Goal: Information Seeking & Learning: Learn about a topic

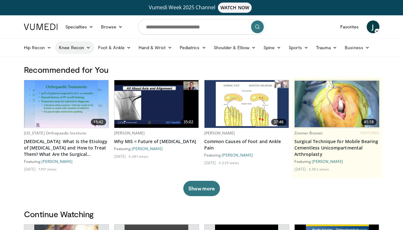
click at [88, 47] on icon at bounding box center [88, 47] width 4 height 4
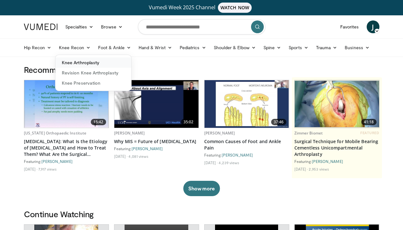
click at [86, 60] on link "Knee Arthroplasty" at bounding box center [93, 62] width 76 height 10
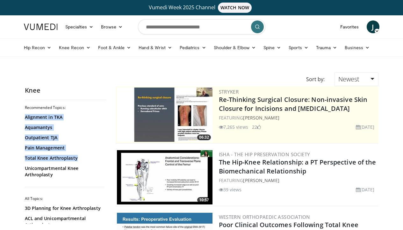
drag, startPoint x: 105, startPoint y: 108, endPoint x: 103, endPoint y: 163, distance: 54.9
drag, startPoint x: 105, startPoint y: 117, endPoint x: 106, endPoint y: 150, distance: 32.2
click at [106, 150] on div "Recommended Topics: Alignment in TKA Aquamantys Outpatient TJA Pain Management …" at bounding box center [65, 164] width 81 height 118
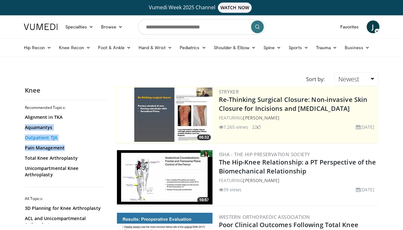
click at [91, 140] on link "Outpatient TJA" at bounding box center [64, 137] width 78 height 6
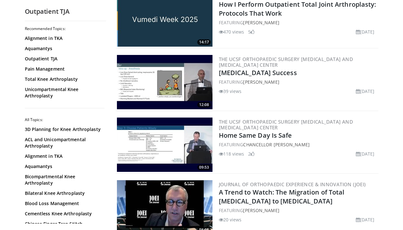
scroll to position [159, 0]
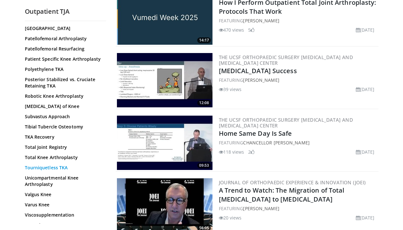
scroll to position [472, 0]
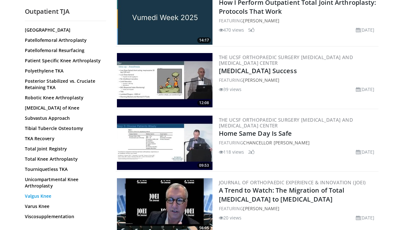
click at [39, 193] on link "Valgus Knee" at bounding box center [64, 196] width 78 height 6
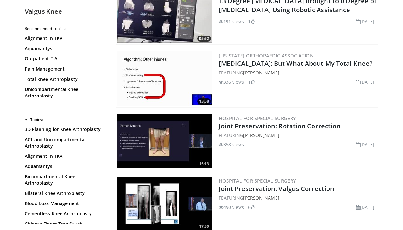
scroll to position [614, 0]
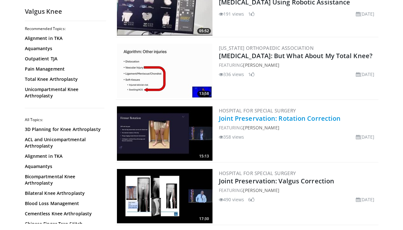
click at [231, 122] on link "Joint Preservation: Rotation Correction" at bounding box center [280, 118] width 122 height 9
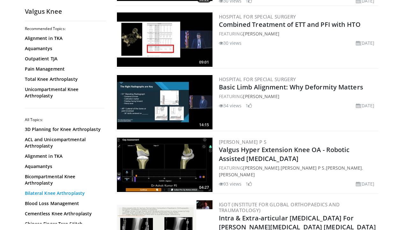
scroll to position [149, 0]
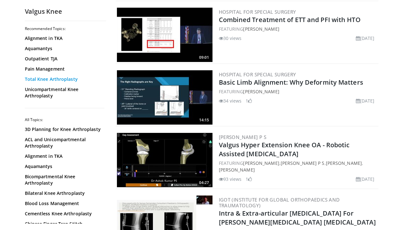
click at [63, 80] on link "Total Knee Arthroplasty" at bounding box center [64, 79] width 78 height 6
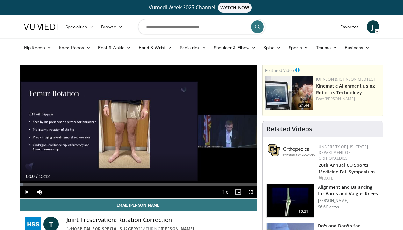
click at [26, 190] on span "Video Player" at bounding box center [26, 191] width 13 height 13
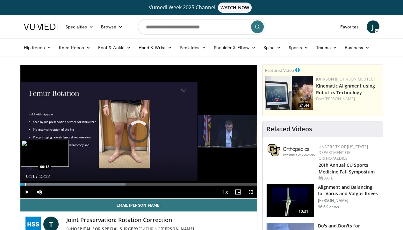
drag, startPoint x: 23, startPoint y: 183, endPoint x: 30, endPoint y: 183, distance: 7.0
click at [26, 183] on div "Progress Bar" at bounding box center [25, 184] width 1 height 3
drag, startPoint x: 30, startPoint y: 184, endPoint x: 40, endPoint y: 184, distance: 9.9
click at [35, 184] on div "Progress Bar" at bounding box center [34, 184] width 1 height 3
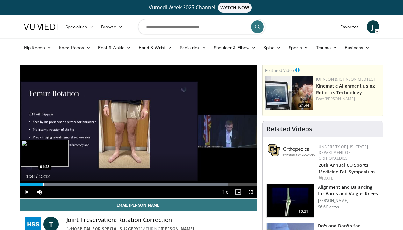
drag, startPoint x: 43, startPoint y: 184, endPoint x: 62, endPoint y: 184, distance: 19.1
click at [44, 184] on div "Progress Bar" at bounding box center [43, 184] width 1 height 3
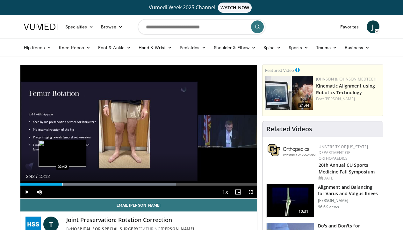
drag, startPoint x: 62, startPoint y: 184, endPoint x: 69, endPoint y: 184, distance: 7.0
click at [69, 184] on div "Loaded : 65.72% 02:42 02:42" at bounding box center [138, 184] width 237 height 3
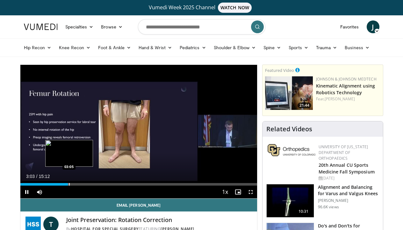
click at [70, 184] on div "Progress Bar" at bounding box center [69, 184] width 1 height 3
drag, startPoint x: 72, startPoint y: 184, endPoint x: 77, endPoint y: 184, distance: 4.5
click at [73, 184] on div "Progress Bar" at bounding box center [72, 184] width 1 height 3
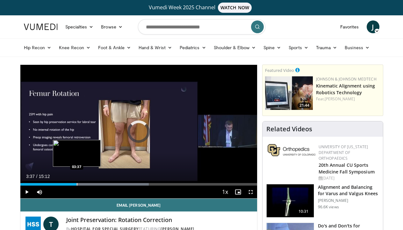
drag, startPoint x: 77, startPoint y: 184, endPoint x: 122, endPoint y: 184, distance: 45.3
click at [122, 184] on div "Loaded : 54.31% 03:37 03:37" at bounding box center [138, 184] width 237 height 3
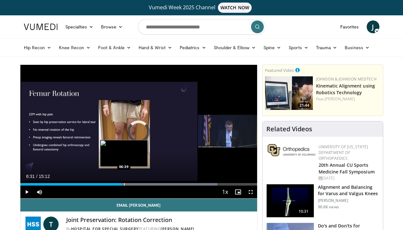
drag, startPoint x: 122, startPoint y: 184, endPoint x: 136, endPoint y: 184, distance: 14.0
click at [136, 184] on div "Loaded : 83.25% 06:34 06:39" at bounding box center [138, 184] width 237 height 3
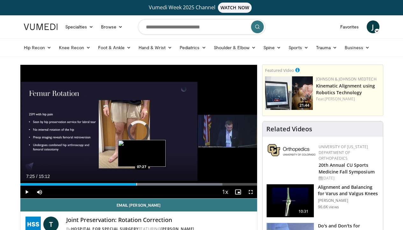
drag, startPoint x: 136, startPoint y: 184, endPoint x: 169, endPoint y: 184, distance: 32.9
click at [169, 184] on div "Loaded : 85.44% 07:25 07:27" at bounding box center [138, 184] width 237 height 3
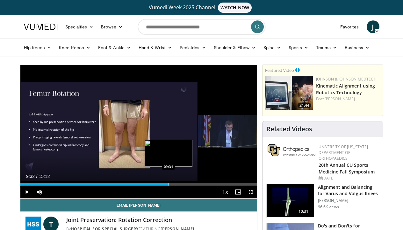
drag, startPoint x: 169, startPoint y: 184, endPoint x: 198, endPoint y: 184, distance: 29.7
click at [198, 184] on div "Loaded : 63.01% 09:31 09:31" at bounding box center [138, 184] width 237 height 3
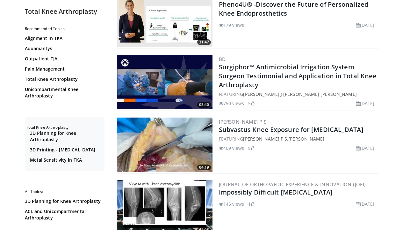
scroll to position [408, 0]
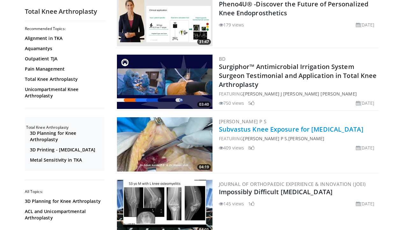
click at [243, 133] on link "Subvastus Knee Exposure for [MEDICAL_DATA]" at bounding box center [291, 129] width 145 height 9
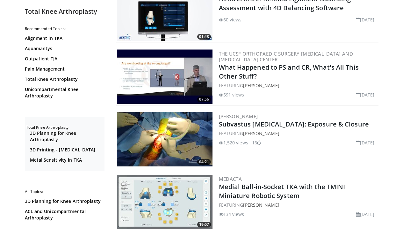
scroll to position [852, 0]
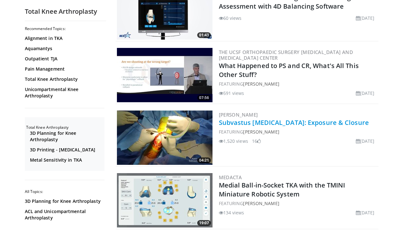
click at [247, 123] on link "Subvastus [MEDICAL_DATA]: Exposure & Closure" at bounding box center [294, 122] width 150 height 9
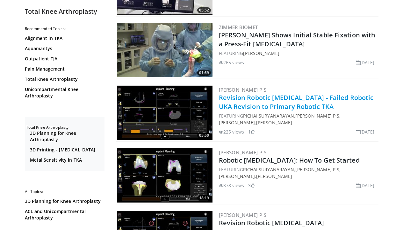
scroll to position [1190, 0]
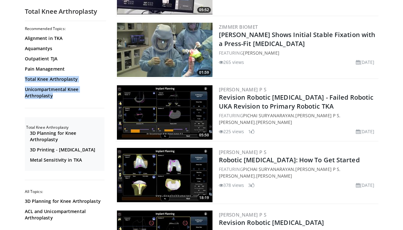
drag, startPoint x: 105, startPoint y: 71, endPoint x: 104, endPoint y: 106, distance: 34.4
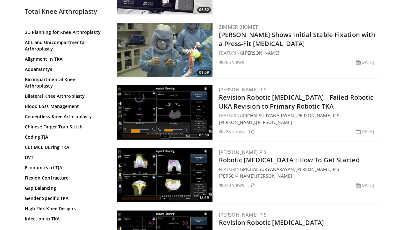
scroll to position [180, 0]
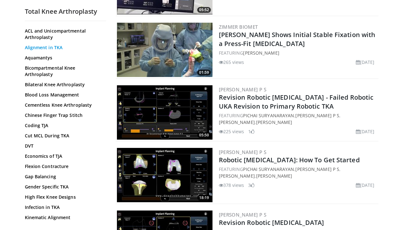
click at [44, 51] on link "Alignment in TKA" at bounding box center [64, 47] width 78 height 6
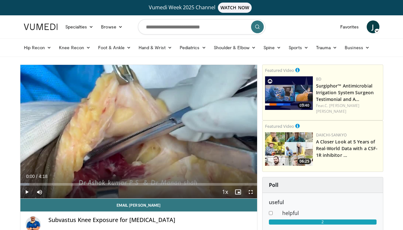
click at [26, 192] on span "Video Player" at bounding box center [26, 191] width 13 height 13
drag, startPoint x: 23, startPoint y: 181, endPoint x: 34, endPoint y: 183, distance: 10.9
click at [34, 183] on div "Loaded : 0.00% 0:14 0:14" at bounding box center [138, 182] width 237 height 6
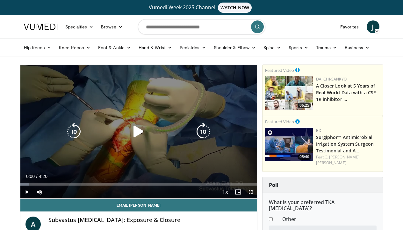
click at [137, 131] on icon "Video Player" at bounding box center [139, 131] width 18 height 18
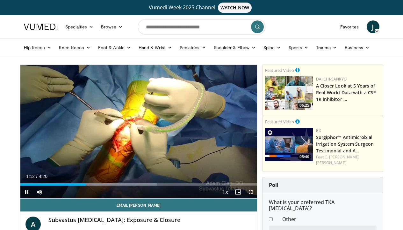
click at [250, 190] on span "Video Player" at bounding box center [251, 191] width 13 height 13
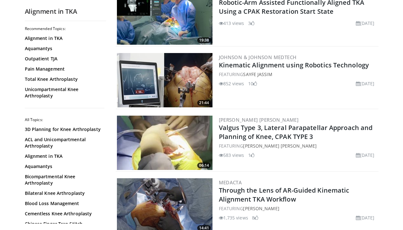
scroll to position [1089, 0]
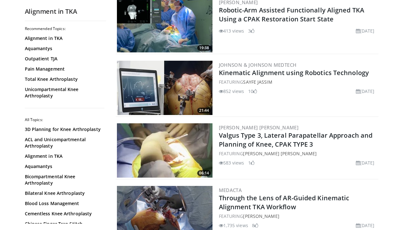
click at [185, 147] on img at bounding box center [165, 150] width 96 height 54
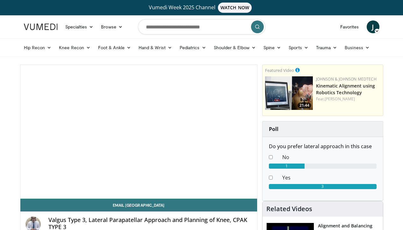
scroll to position [2, 0]
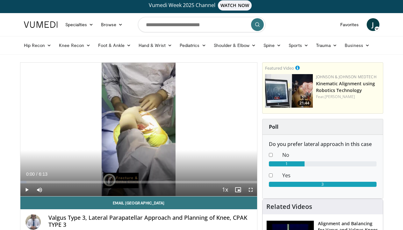
click at [27, 188] on span "Video Player" at bounding box center [26, 189] width 13 height 13
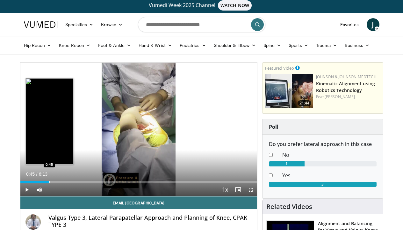
drag, startPoint x: 24, startPoint y: 182, endPoint x: 49, endPoint y: 181, distance: 24.9
click at [49, 181] on div "Progress Bar" at bounding box center [49, 182] width 1 height 3
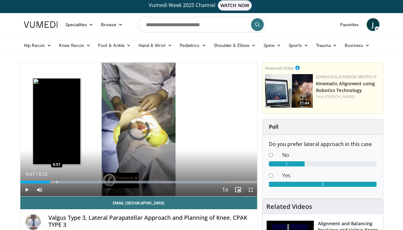
drag, startPoint x: 50, startPoint y: 181, endPoint x: 56, endPoint y: 181, distance: 6.4
click at [56, 181] on div "Loaded : 88.09% 0:56 0:57" at bounding box center [138, 182] width 237 height 3
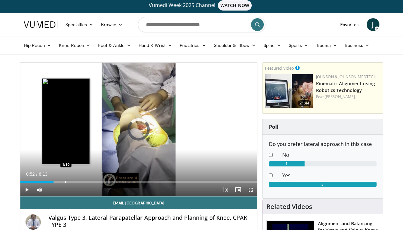
drag, startPoint x: 53, startPoint y: 181, endPoint x: 66, endPoint y: 181, distance: 12.5
click at [66, 181] on div "Progress Bar" at bounding box center [65, 182] width 1 height 3
drag, startPoint x: 66, startPoint y: 181, endPoint x: 76, endPoint y: 181, distance: 10.5
click at [68, 181] on div "Progress Bar" at bounding box center [67, 182] width 1 height 3
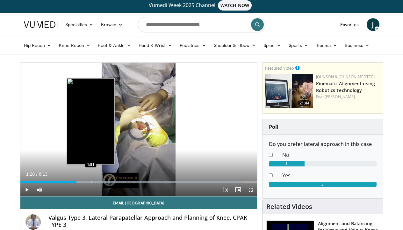
drag, startPoint x: 76, startPoint y: 181, endPoint x: 92, endPoint y: 181, distance: 15.9
click at [92, 181] on div "Progress Bar" at bounding box center [91, 182] width 1 height 3
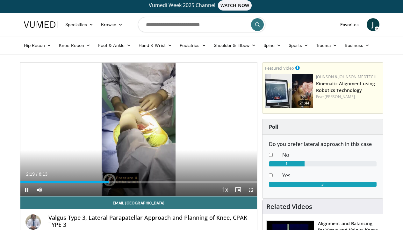
click at [251, 188] on span "Video Player" at bounding box center [251, 189] width 13 height 13
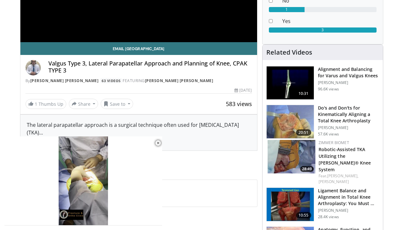
scroll to position [150, 0]
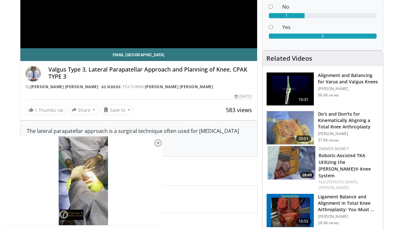
click at [337, 84] on h3 "Alignment and Balancing for Varus and Valgus Knees" at bounding box center [348, 78] width 61 height 13
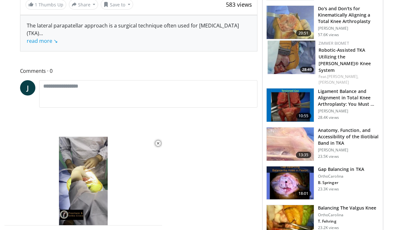
scroll to position [272, 0]
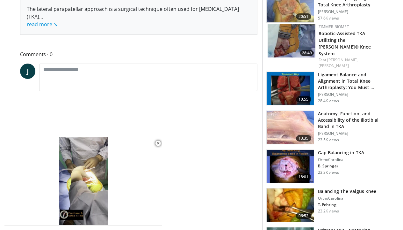
click at [346, 110] on h3 "Anatomy, Function, and Accessibility of the Iliotibial Band in TKA" at bounding box center [348, 119] width 61 height 19
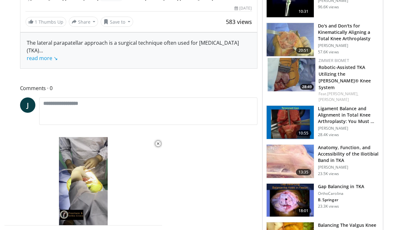
scroll to position [233, 0]
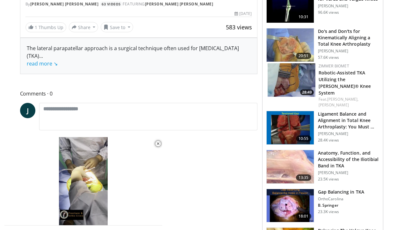
click at [352, 227] on h3 "Balancing The Valgus Knee" at bounding box center [347, 230] width 59 height 6
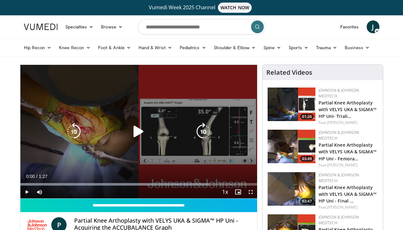
click at [137, 131] on icon "Video Player" at bounding box center [139, 131] width 18 height 18
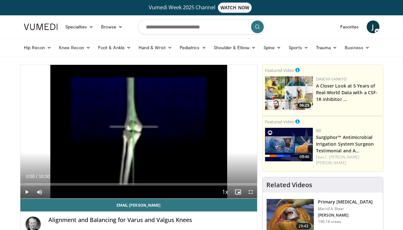
click at [26, 190] on span "Video Player" at bounding box center [26, 191] width 13 height 13
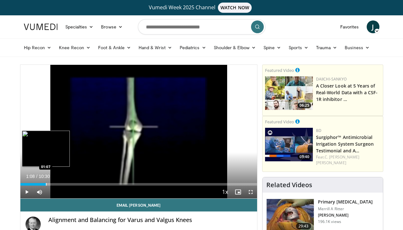
drag, startPoint x: 25, startPoint y: 182, endPoint x: 46, endPoint y: 182, distance: 20.7
click at [46, 182] on div "Loaded : 0.00% 01:08 01:07" at bounding box center [138, 182] width 237 height 6
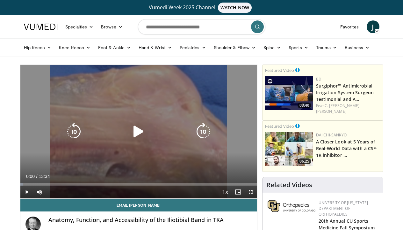
click at [136, 128] on icon "Video Player" at bounding box center [139, 131] width 18 height 18
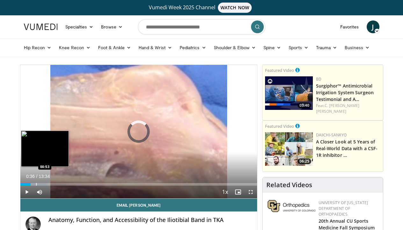
drag, startPoint x: 31, startPoint y: 184, endPoint x: 40, endPoint y: 183, distance: 8.9
click at [37, 183] on div "Progress Bar" at bounding box center [36, 184] width 1 height 3
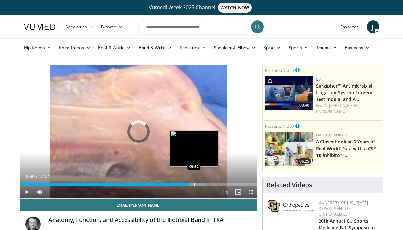
drag, startPoint x: 189, startPoint y: 185, endPoint x: 195, endPoint y: 185, distance: 5.4
click at [195, 185] on div "Progress Bar" at bounding box center [194, 184] width 1 height 3
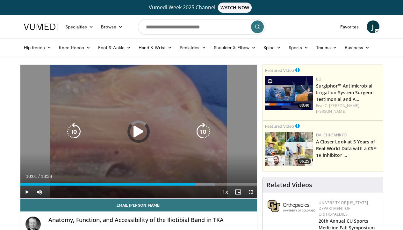
drag, startPoint x: 195, startPoint y: 184, endPoint x: 213, endPoint y: 185, distance: 18.2
click at [213, 185] on div "Current Time 10:01 / Duration 13:34 Play Skip Backward Skip Forward Mute Loaded…" at bounding box center [138, 191] width 237 height 13
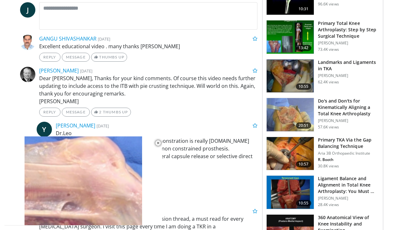
scroll to position [292, 0]
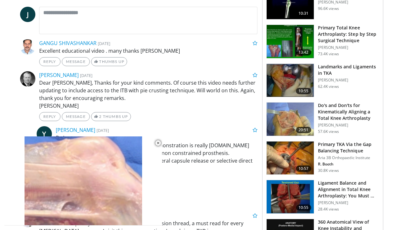
click at [327, 63] on h3 "Landmarks and Ligaments in TKA" at bounding box center [348, 69] width 61 height 13
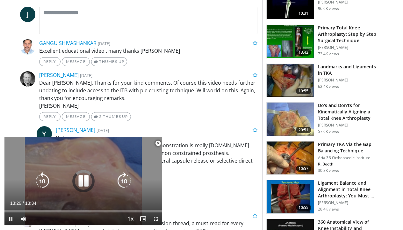
click at [63, 167] on div "10 seconds Tap to unmute" at bounding box center [83, 181] width 158 height 88
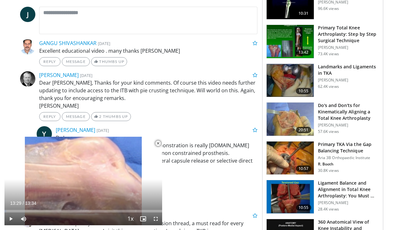
click at [156, 217] on span "Video Player" at bounding box center [156, 218] width 13 height 13
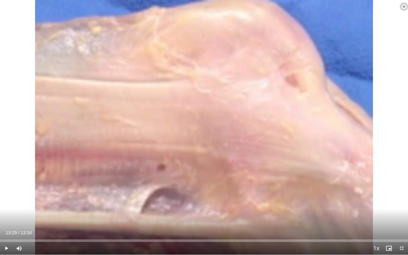
click at [7, 229] on span "Video Player" at bounding box center [6, 248] width 13 height 13
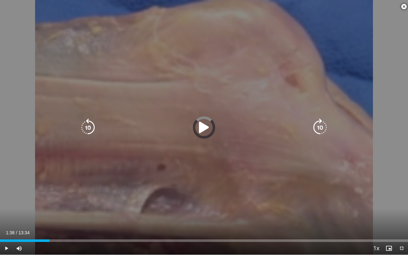
drag, startPoint x: 8, startPoint y: 240, endPoint x: 125, endPoint y: 247, distance: 117.6
click at [126, 229] on div "Current Time 1:38 / Duration 13:34 Play Skip Backward Skip Forward Mute Loaded …" at bounding box center [204, 248] width 408 height 13
drag, startPoint x: 129, startPoint y: 241, endPoint x: 209, endPoint y: 251, distance: 80.7
click at [210, 229] on div "Current Time 4:16 / Duration 13:34 Play Skip Backward Skip Forward Mute Loaded …" at bounding box center [204, 248] width 408 height 13
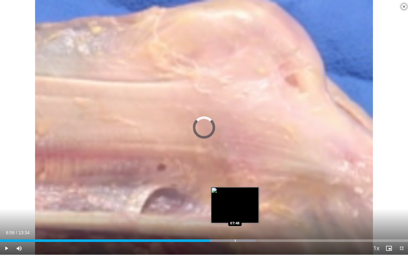
drag, startPoint x: 210, startPoint y: 240, endPoint x: 262, endPoint y: 240, distance: 51.7
click at [236, 229] on div "Progress Bar" at bounding box center [235, 241] width 1 height 3
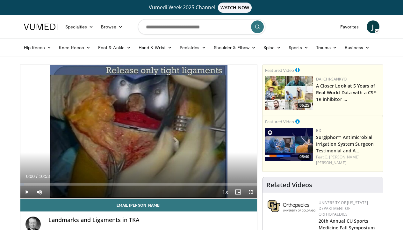
click at [26, 191] on span "Video Player" at bounding box center [26, 191] width 13 height 13
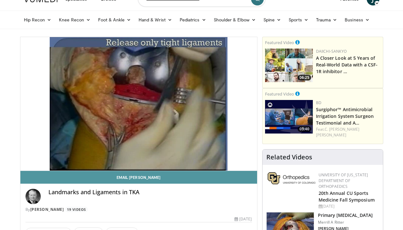
scroll to position [29, 0]
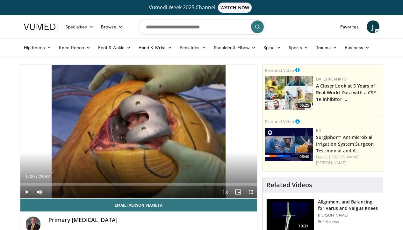
click at [26, 189] on span "Video Player" at bounding box center [26, 191] width 13 height 13
click at [252, 192] on span "Video Player" at bounding box center [251, 191] width 13 height 13
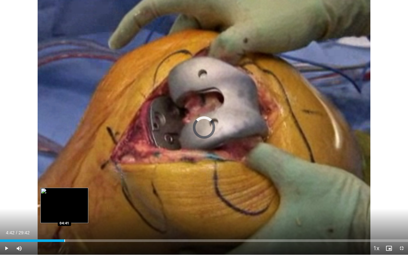
drag, startPoint x: 74, startPoint y: 240, endPoint x: 64, endPoint y: 240, distance: 9.9
click at [64, 229] on div "Progress Bar" at bounding box center [64, 241] width 1 height 3
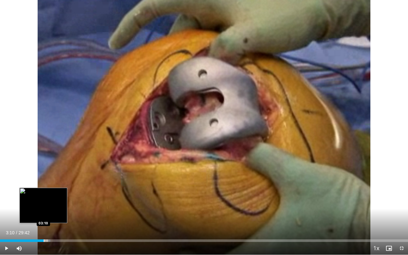
drag, startPoint x: 64, startPoint y: 239, endPoint x: 43, endPoint y: 240, distance: 20.7
click at [43, 229] on div "Loaded : 12.35% 03:10 03:10" at bounding box center [204, 239] width 408 height 6
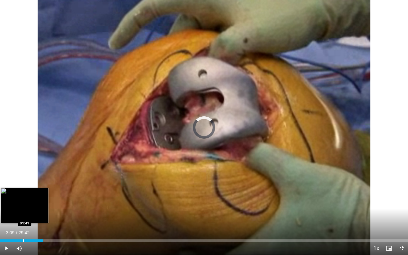
drag, startPoint x: 43, startPoint y: 240, endPoint x: 23, endPoint y: 240, distance: 20.4
click at [23, 229] on div "Loaded : 0.00% 01:43 01:41" at bounding box center [204, 241] width 408 height 3
drag, startPoint x: 28, startPoint y: 241, endPoint x: 6, endPoint y: 241, distance: 21.7
click at [6, 229] on div "Progress Bar" at bounding box center [6, 241] width 1 height 3
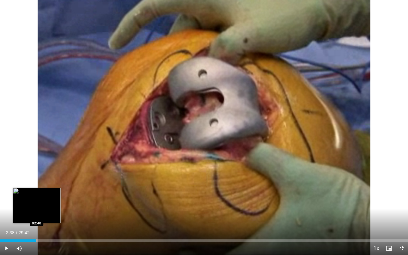
drag, startPoint x: 7, startPoint y: 239, endPoint x: 37, endPoint y: 240, distance: 30.0
click at [37, 229] on div "Loaded : 0.00% 02:38 02:40" at bounding box center [204, 239] width 408 height 6
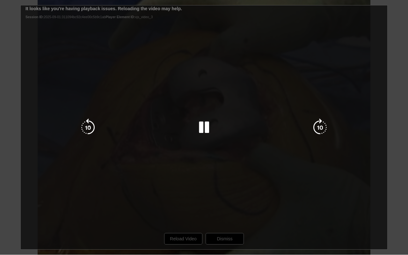
click at [80, 205] on div "10 seconds Tap to unmute" at bounding box center [204, 127] width 408 height 255
click at [92, 195] on div "10 seconds Tap to unmute" at bounding box center [204, 127] width 408 height 255
click at [191, 161] on div "10 seconds Tap to unmute" at bounding box center [204, 127] width 408 height 255
click at [185, 162] on div "10 seconds Tap to unmute" at bounding box center [204, 127] width 408 height 255
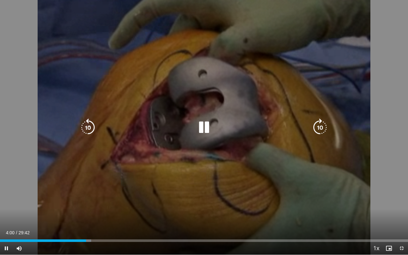
click at [185, 162] on div "10 seconds Tap to unmute" at bounding box center [204, 127] width 408 height 255
